Goal: Find specific page/section: Find specific page/section

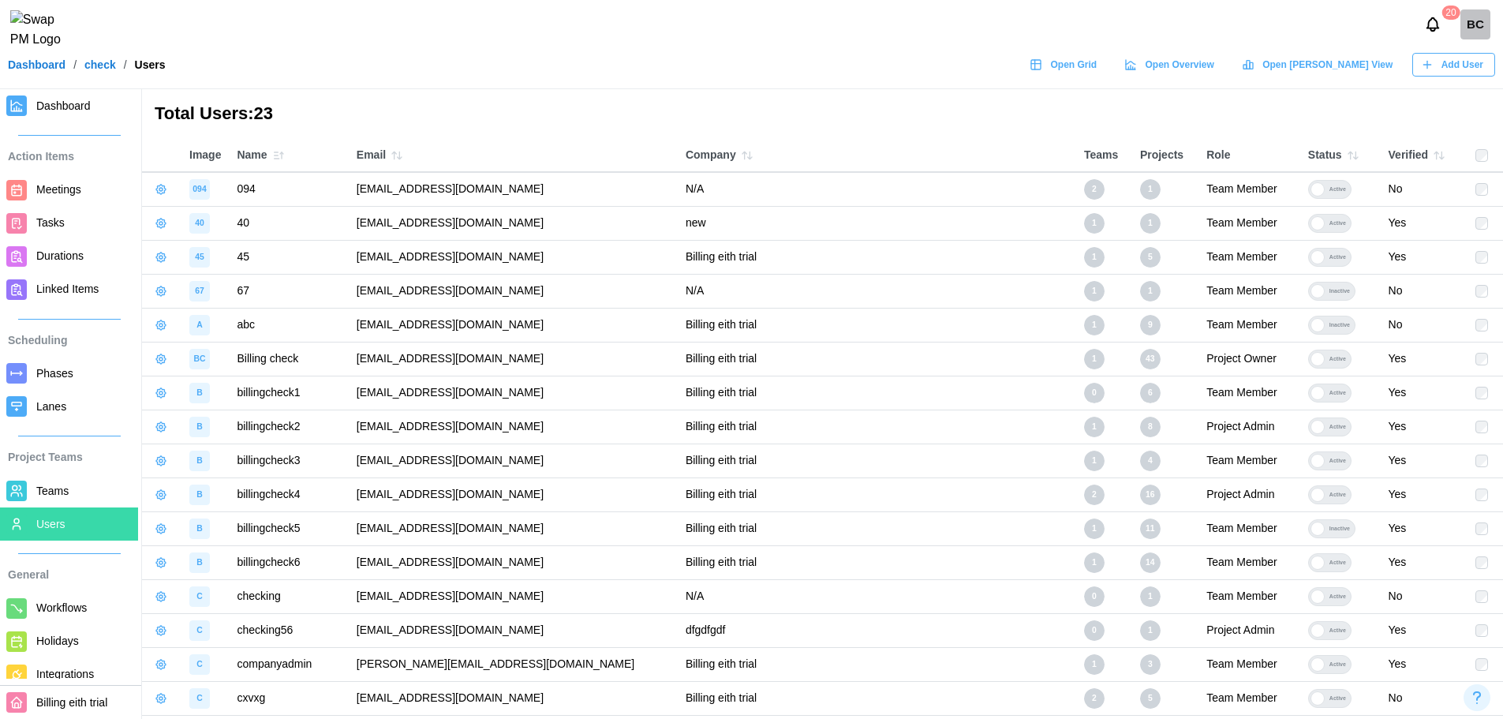
click at [1097, 66] on div "Open Grid" at bounding box center [1062, 65] width 67 height 22
